Goal: Find specific page/section: Find specific page/section

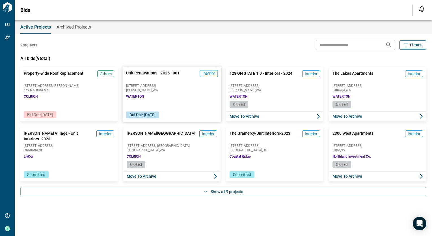
click at [161, 99] on div "Unit Renovations - 2025 - 001 Interior [STREET_ADDRESS][GEOGRAPHIC_DATA]" at bounding box center [171, 84] width 99 height 34
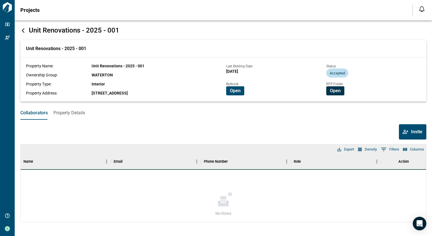
click at [332, 90] on span "Open" at bounding box center [335, 91] width 11 height 6
click at [237, 91] on span "Open" at bounding box center [235, 91] width 11 height 6
